Goal: Navigation & Orientation: Find specific page/section

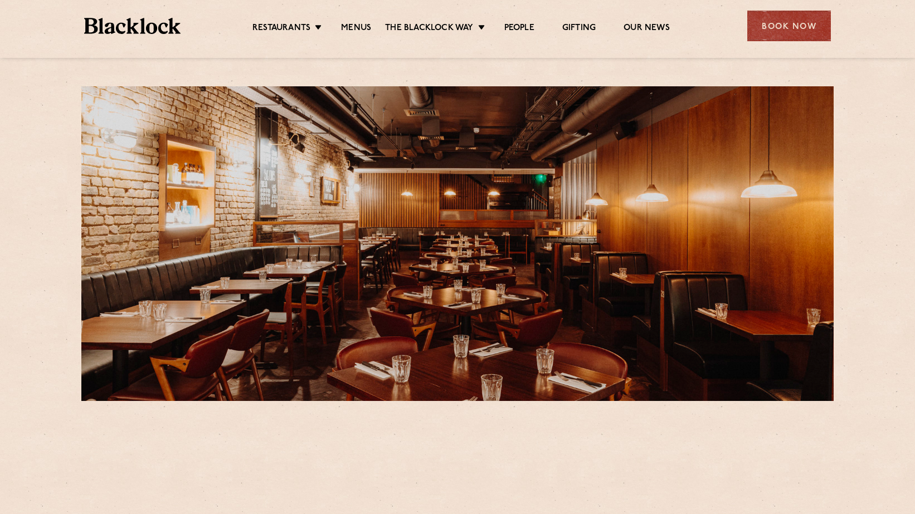
click at [345, 22] on ul "Restaurants [GEOGRAPHIC_DATA] [GEOGRAPHIC_DATA] [GEOGRAPHIC_DATA] [GEOGRAPHIC_D…" at bounding box center [461, 26] width 561 height 18
click at [350, 26] on link "Menus" at bounding box center [356, 29] width 30 height 12
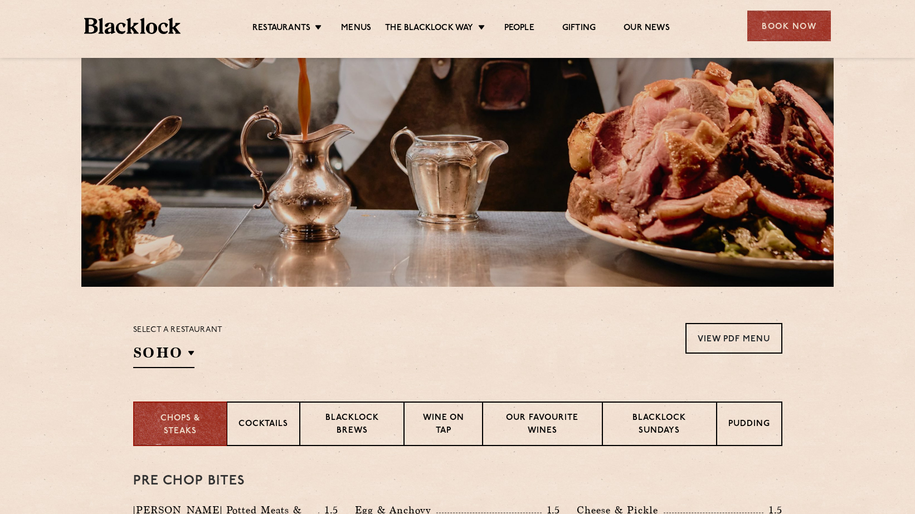
scroll to position [245, 0]
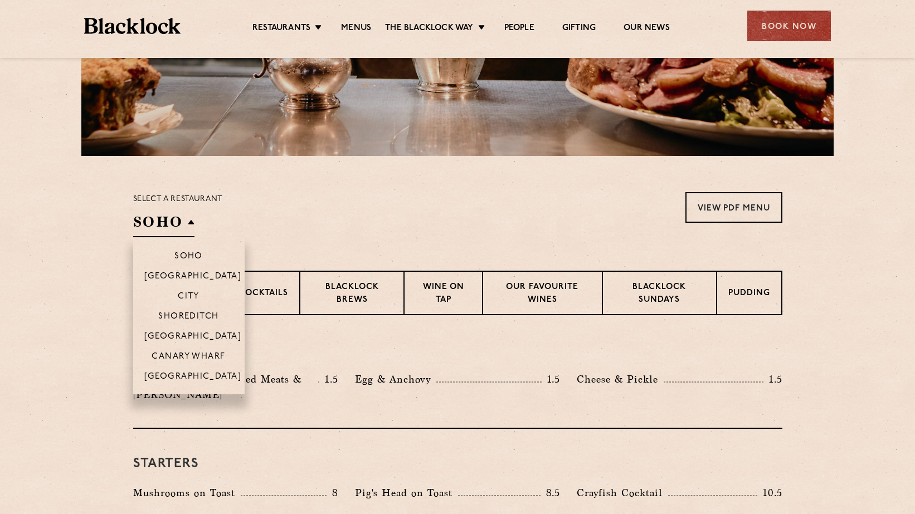
click at [161, 223] on h2 "SOHO" at bounding box center [163, 224] width 61 height 25
click at [188, 255] on p "Soho" at bounding box center [188, 257] width 28 height 11
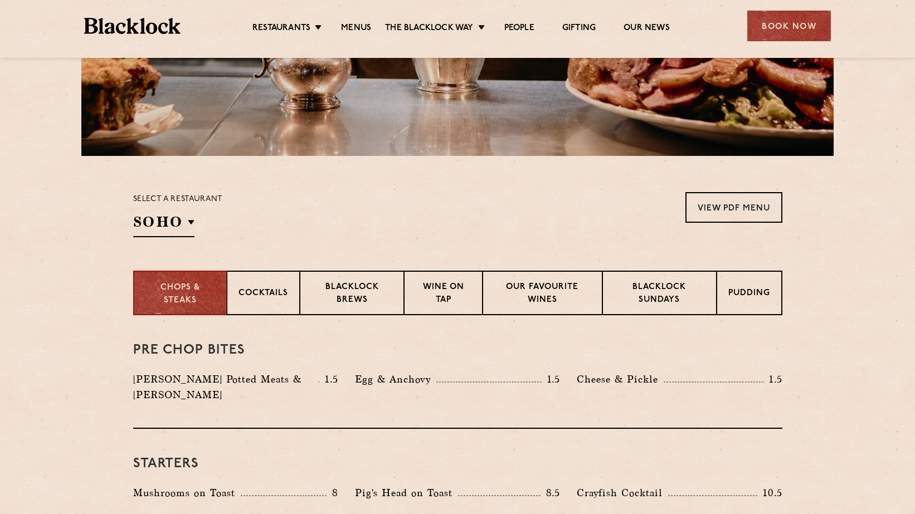
click at [257, 199] on div "Select a restaurant [GEOGRAPHIC_DATA] [GEOGRAPHIC_DATA] [GEOGRAPHIC_DATA] [GEOG…" at bounding box center [457, 214] width 649 height 45
click at [350, 199] on div "Select a restaurant [GEOGRAPHIC_DATA] [GEOGRAPHIC_DATA] [GEOGRAPHIC_DATA] [GEOG…" at bounding box center [457, 214] width 649 height 45
click at [661, 288] on p "Blacklock Sundays" at bounding box center [659, 294] width 90 height 26
